Goal: Contribute content: Add original content to the website for others to see

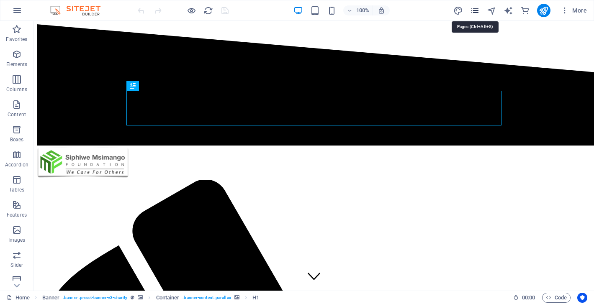
click at [477, 9] on icon "pages" at bounding box center [475, 11] width 10 height 10
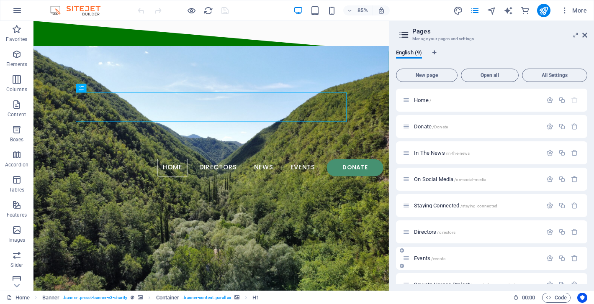
click at [420, 255] on div "Events /events" at bounding box center [471, 259] width 139 height 10
click at [422, 259] on span "Events /events" at bounding box center [429, 258] width 31 height 6
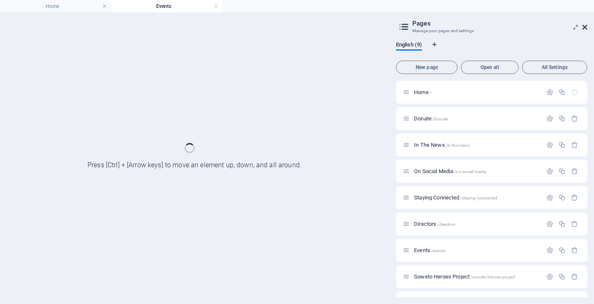
click at [585, 28] on icon at bounding box center [584, 27] width 5 height 7
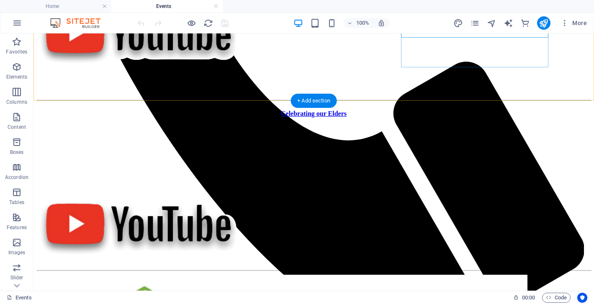
scroll to position [589, 0]
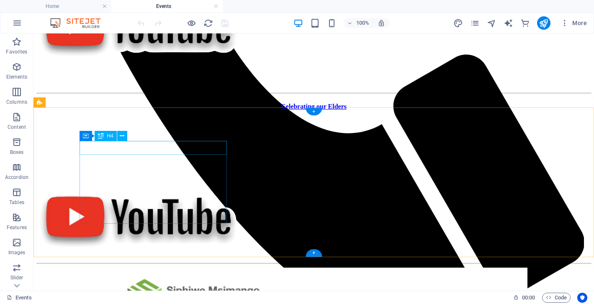
click at [213, 110] on div "Celebrating our Elders" at bounding box center [314, 107] width 554 height 8
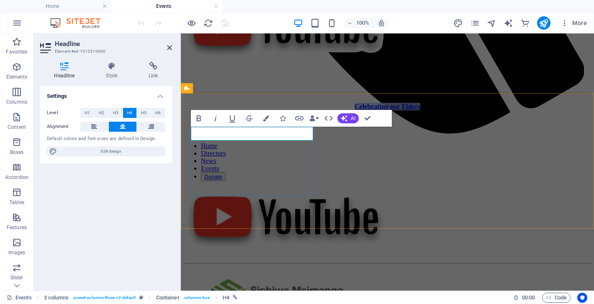
click at [280, 110] on div "Celebrating our Elders" at bounding box center [387, 107] width 406 height 8
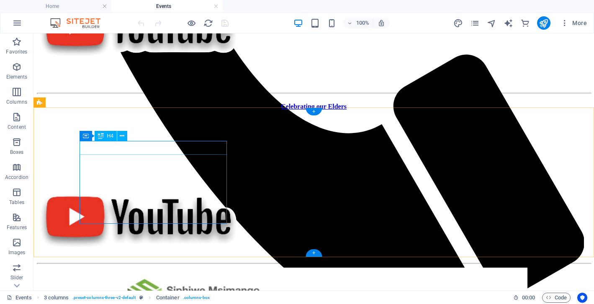
click at [192, 110] on div "Celebrating our Elders" at bounding box center [314, 107] width 554 height 8
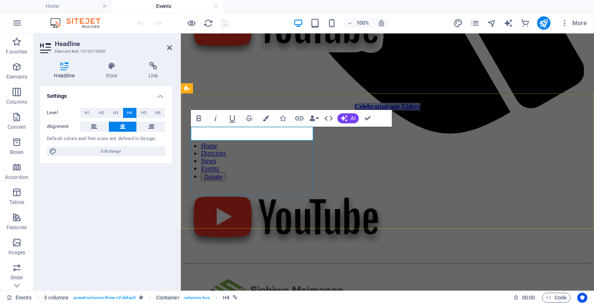
click at [354, 110] on span "Celebrating our Elders" at bounding box center [387, 106] width 66 height 7
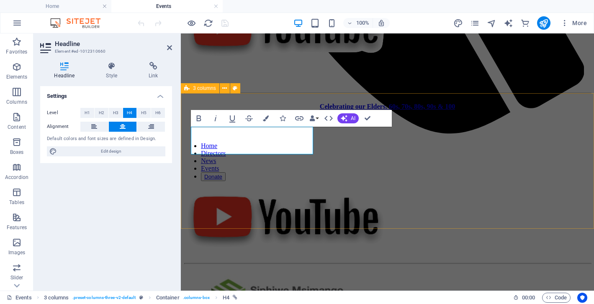
click at [358, 214] on div "Celebrating our Elders. 60s, 70s, 80s, 90s & 100" at bounding box center [387, 181] width 406 height 156
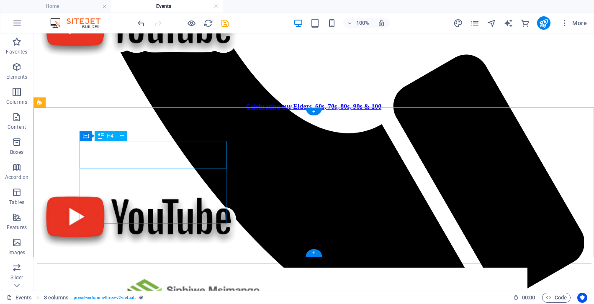
click at [164, 110] on div "Celebrating our Elders. 60s, 70s, 80s, 90s & 100" at bounding box center [314, 107] width 554 height 8
click at [179, 110] on div "Celebrating our Elders. 60s, 70s, 80s, 90s & 100" at bounding box center [314, 107] width 554 height 8
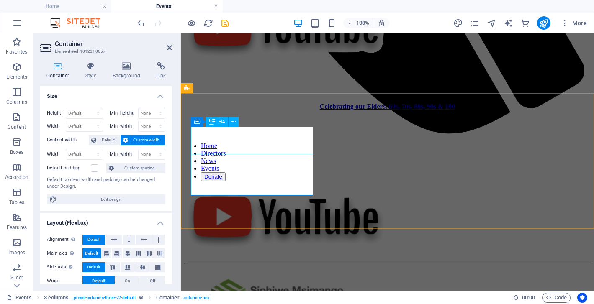
click at [260, 110] on div "Celebrating our Elders. 60s, 70s, 80s, 90s & 100" at bounding box center [387, 107] width 406 height 8
click at [270, 110] on div "Celebrating our Elders. 60s, 70s, 80s, 90s & 100" at bounding box center [387, 107] width 406 height 8
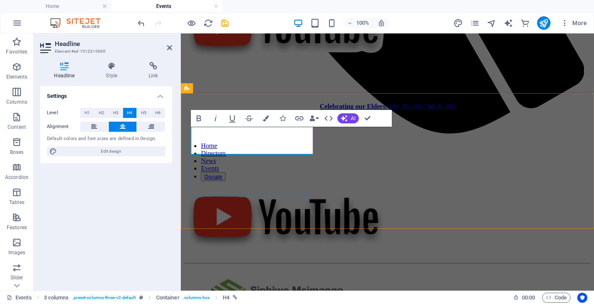
click at [274, 110] on div "Celebrating our Elders. 60s, 70s, 80s, 90s & 100" at bounding box center [387, 107] width 406 height 8
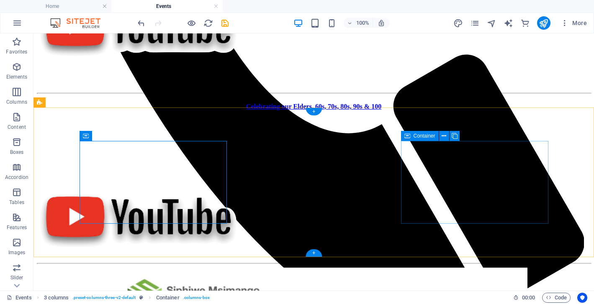
click at [426, 199] on div at bounding box center [314, 222] width 554 height 76
click at [145, 110] on div "Celebrating our Elders. 60s, 70s, 80s, 90s & 100" at bounding box center [314, 107] width 554 height 8
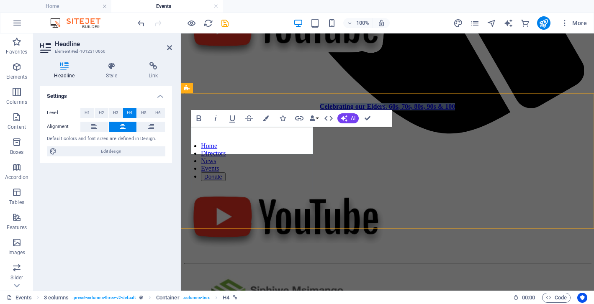
click at [320, 110] on span "Celebrating our Elders. 60s, 70s, 80s, 90s & 100" at bounding box center [387, 106] width 135 height 7
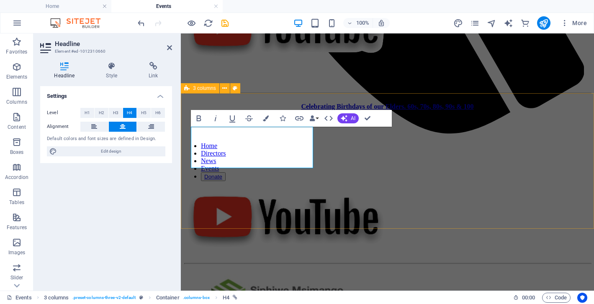
click at [482, 196] on div "Celebrating Birthdays of our Elders. 60s, 70s, 80s, 90s & 100" at bounding box center [387, 181] width 406 height 156
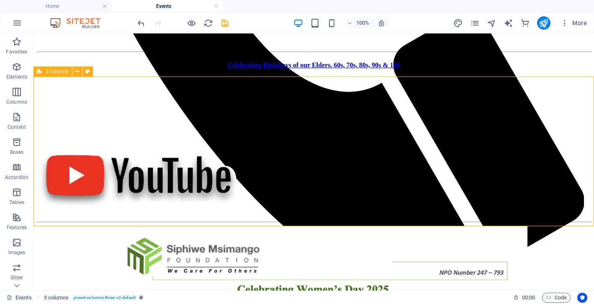
scroll to position [635, 0]
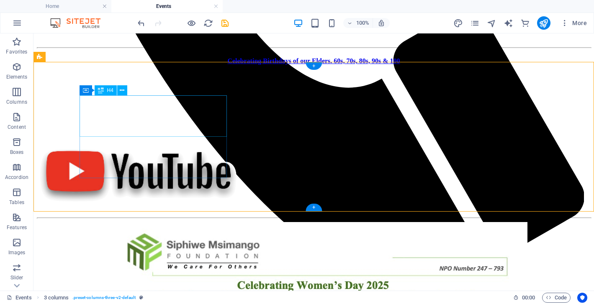
click at [218, 65] on div "Celebrating Birthdays of our Elders. 60s, 70s, 80s, 90s & 100" at bounding box center [314, 61] width 554 height 8
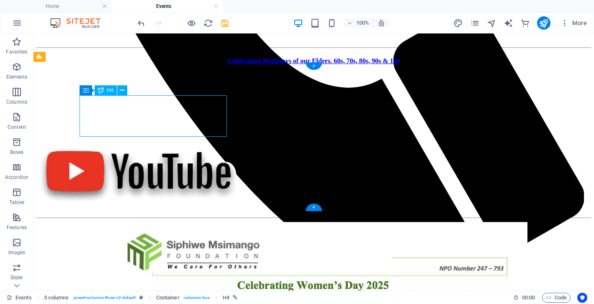
click at [218, 65] on div "Celebrating Birthdays of our Elders. 60s, 70s, 80s, 90s & 100" at bounding box center [314, 61] width 554 height 8
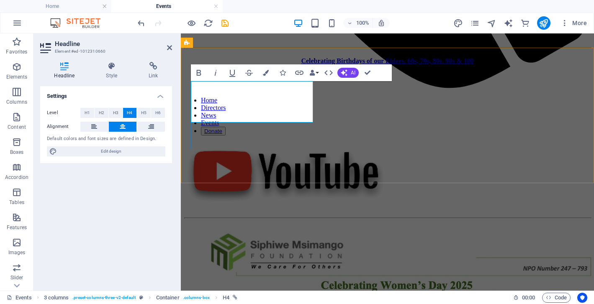
click at [301, 64] on span "Celebrating Birthdays of our Elders. 60s, 70s, 80s, 90s & 100" at bounding box center [387, 60] width 172 height 7
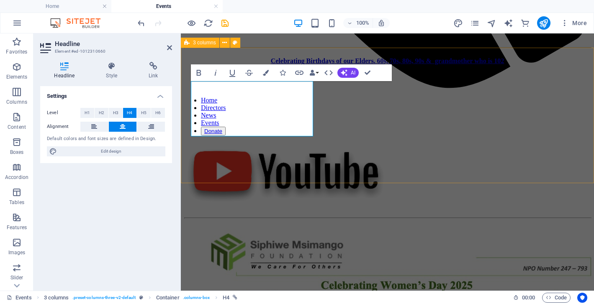
click at [337, 168] on div "Celebrating Birthdays of our Elders. 60s, 70s, 80s, 90s & grandmother who is 102" at bounding box center [387, 135] width 406 height 156
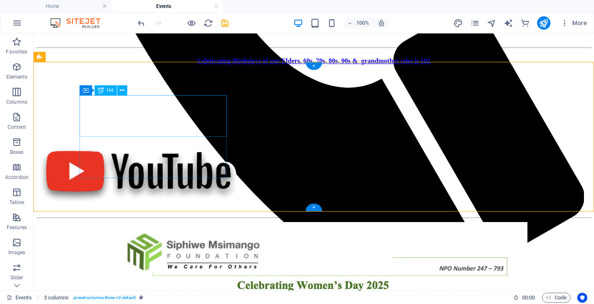
click at [217, 65] on div "Celebrating Birthdays of our Elders. 60s, 70s, 80s, 90s & grandmother who is 102" at bounding box center [314, 61] width 554 height 8
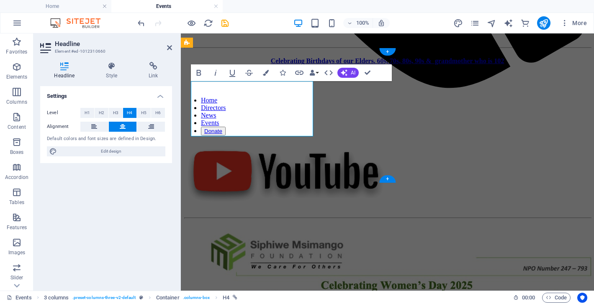
click at [282, 65] on h4 "Celebrating Birthdays of our Elders. 60s, 70s, 80s, 90s & grandmother who is 102" at bounding box center [387, 61] width 406 height 8
click at [326, 156] on div "Celebrating Birthdays of our Elders. 60s, 70s, 80s, 90s & a grandmother who is …" at bounding box center [387, 135] width 406 height 156
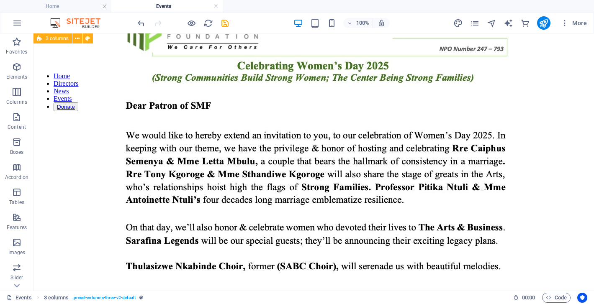
scroll to position [856, 0]
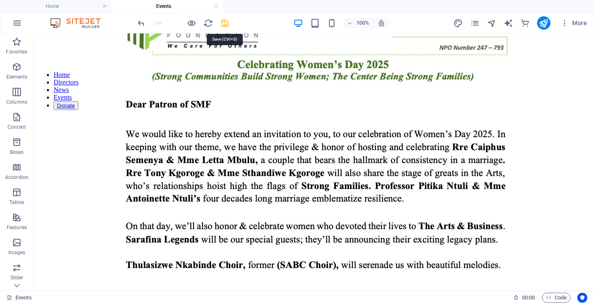
click at [225, 24] on icon "save" at bounding box center [225, 23] width 10 height 10
click at [543, 22] on icon "publish" at bounding box center [543, 23] width 10 height 10
